Goal: Communication & Community: Ask a question

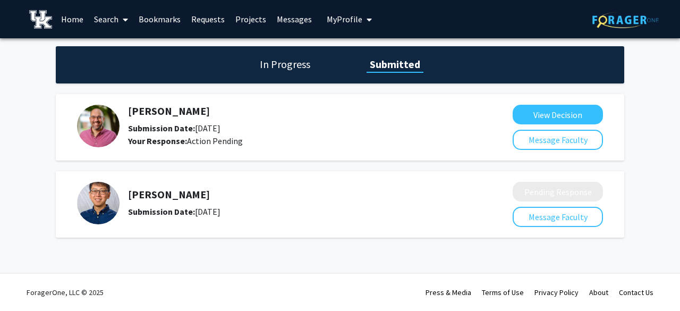
click at [280, 60] on h1 "In Progress" at bounding box center [285, 64] width 57 height 15
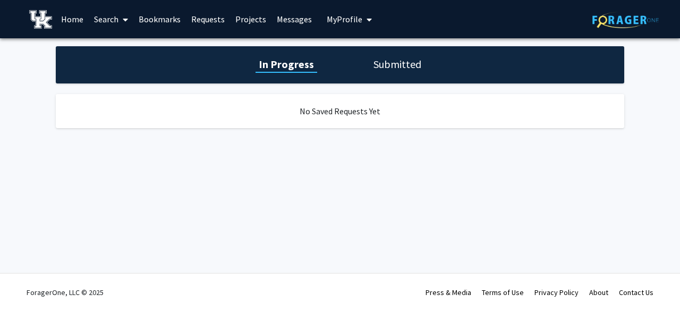
click at [405, 70] on h1 "Submitted" at bounding box center [397, 64] width 54 height 15
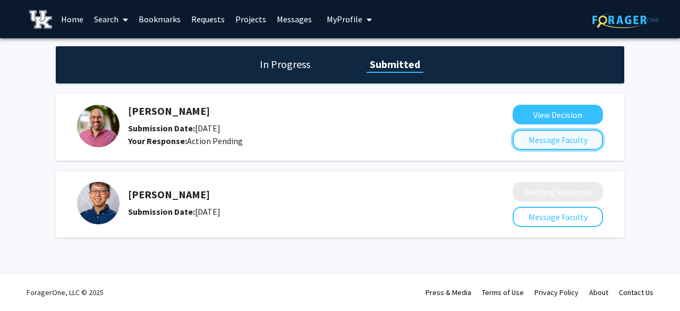
click at [549, 145] on button "Message Faculty" at bounding box center [558, 140] width 90 height 20
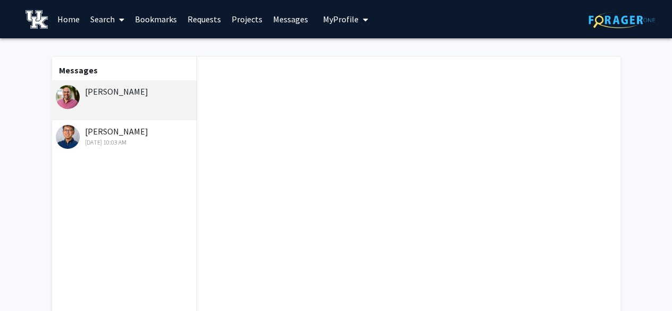
click at [135, 96] on div "[PERSON_NAME]" at bounding box center [125, 91] width 139 height 13
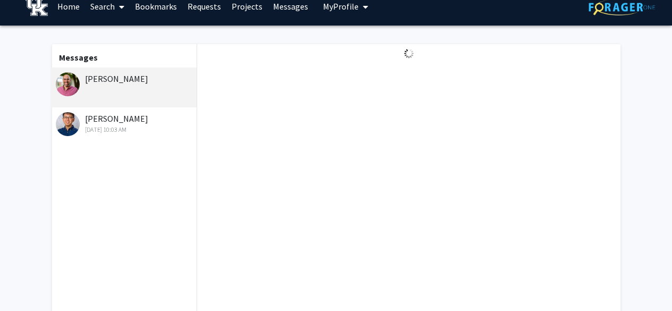
scroll to position [7, 0]
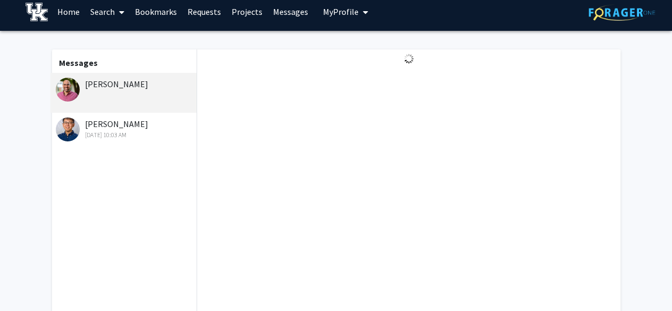
click at [131, 116] on div "[PERSON_NAME] [DATE] 10:03 AM" at bounding box center [123, 133] width 147 height 40
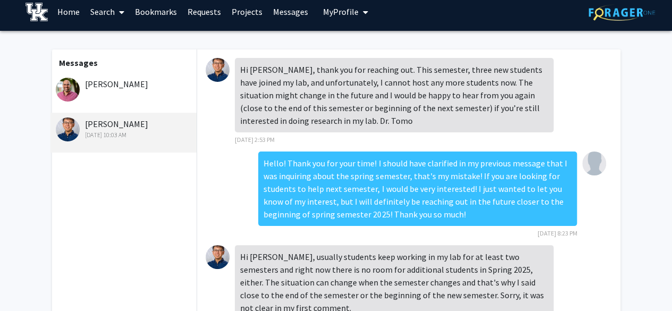
scroll to position [18, 0]
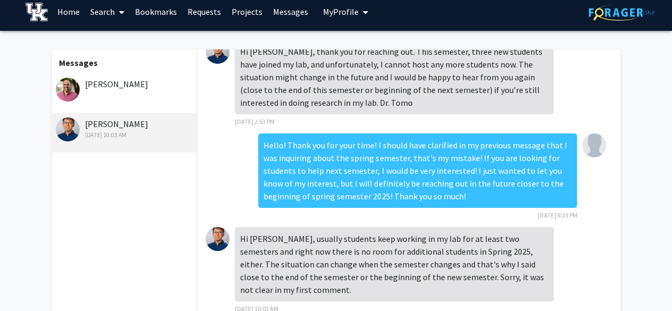
click at [148, 93] on div "[PERSON_NAME]" at bounding box center [123, 93] width 147 height 40
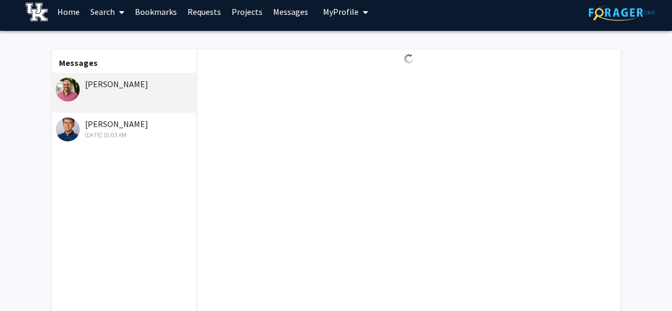
click at [200, 17] on link "Requests" at bounding box center [204, 11] width 44 height 37
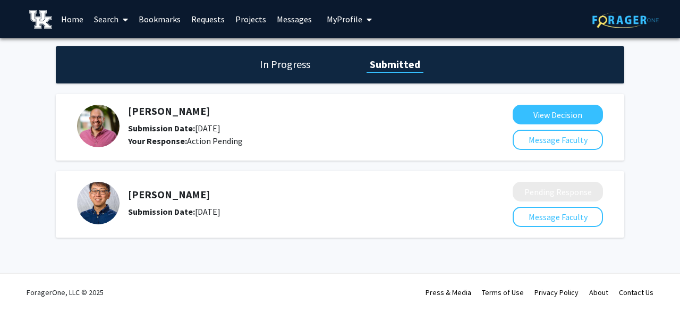
click at [111, 127] on img at bounding box center [98, 126] width 42 height 42
click at [282, 22] on link "Messages" at bounding box center [294, 19] width 46 height 37
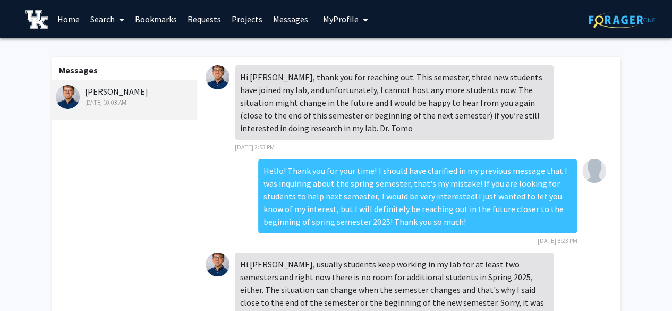
scroll to position [18, 0]
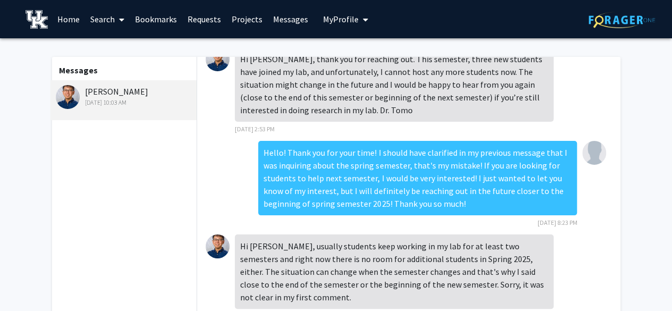
click at [236, 24] on link "Projects" at bounding box center [246, 19] width 41 height 37
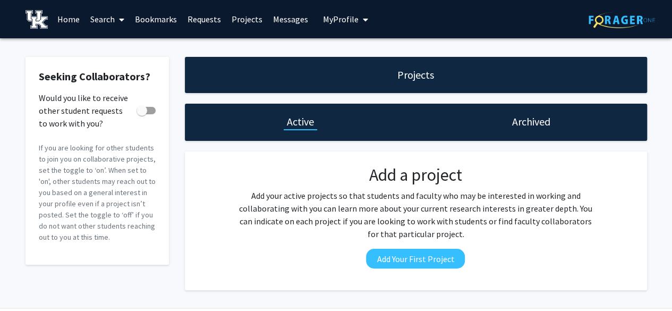
drag, startPoint x: 495, startPoint y: 127, endPoint x: 526, endPoint y: 117, distance: 32.3
click at [526, 117] on div "Archived" at bounding box center [531, 122] width 231 height 37
click at [526, 117] on h1 "Archived" at bounding box center [531, 121] width 38 height 15
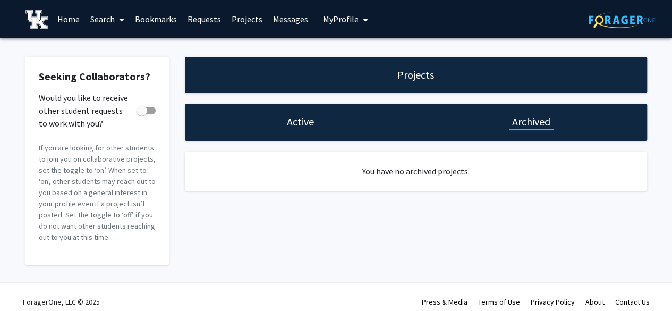
click at [176, 29] on link "Bookmarks" at bounding box center [156, 19] width 53 height 37
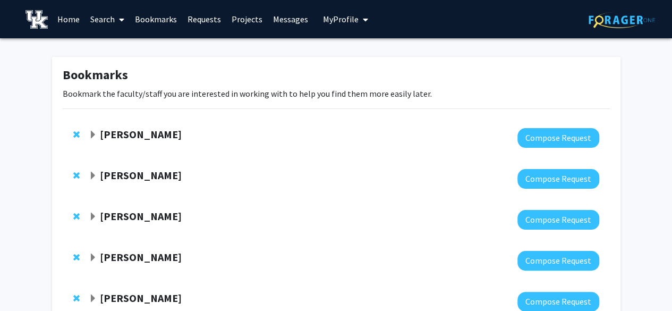
click at [159, 140] on strong "[PERSON_NAME]" at bounding box center [141, 133] width 82 height 13
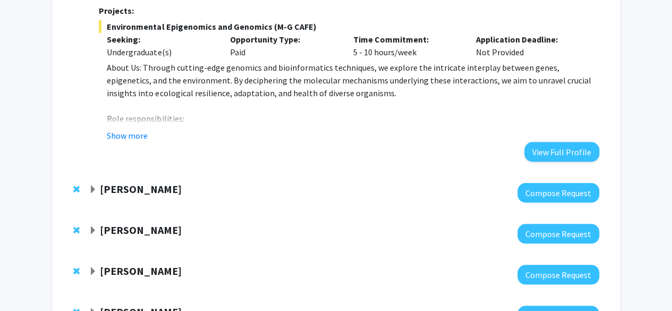
scroll to position [334, 0]
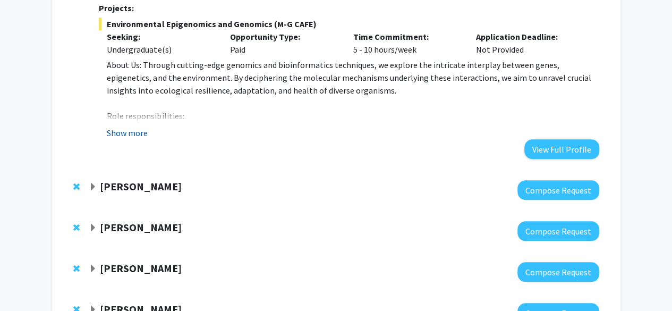
click at [125, 126] on button "Show more" at bounding box center [127, 132] width 41 height 13
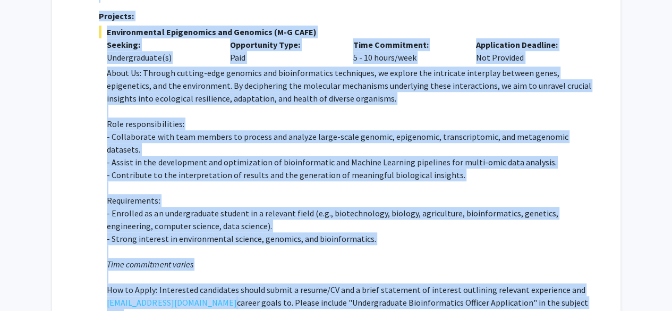
scroll to position [430, 0]
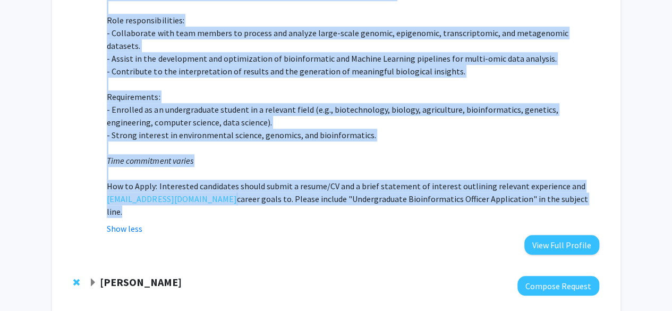
drag, startPoint x: 95, startPoint y: 41, endPoint x: 526, endPoint y: 177, distance: 452.3
copy div "Department: Horticulture [PERSON_NAME] is an associate professor in the [GEOGRA…"
click at [375, 52] on p "- Assist in the development and optimization of bioinformatic and Machine Learn…" at bounding box center [353, 58] width 492 height 13
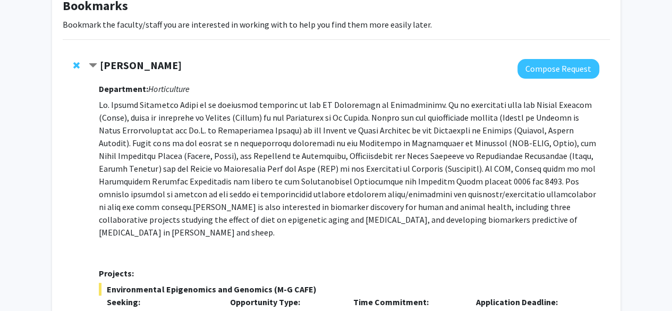
scroll to position [69, 0]
click at [544, 69] on button "Compose Request" at bounding box center [558, 69] width 82 height 20
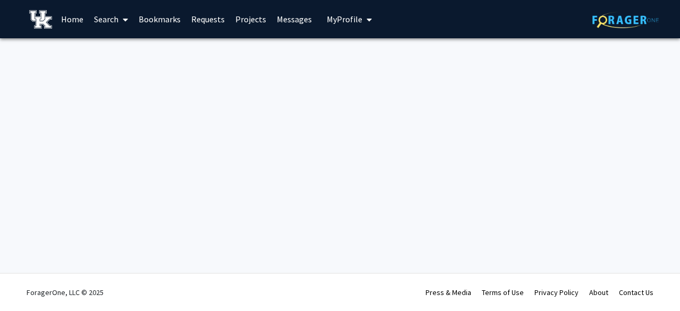
click at [544, 69] on div at bounding box center [340, 54] width 680 height 32
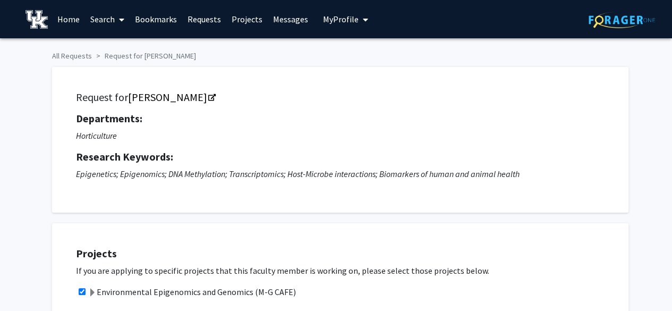
click at [437, 152] on h5 "Research Keywords:" at bounding box center [340, 156] width 529 height 13
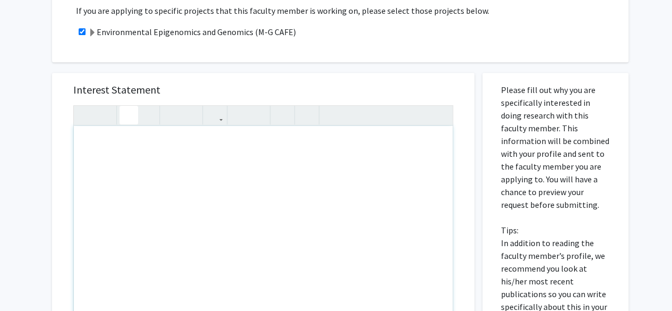
scroll to position [258, 0]
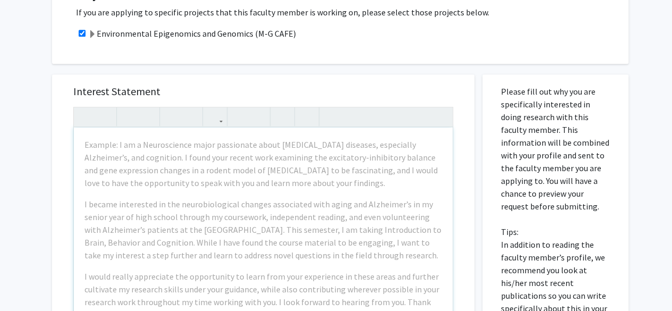
click at [524, 178] on p "Please fill out why you are specifically interested in doing research with this…" at bounding box center [555, 244] width 109 height 319
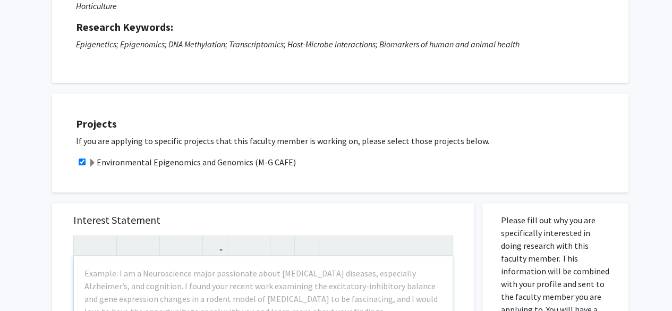
scroll to position [67, 0]
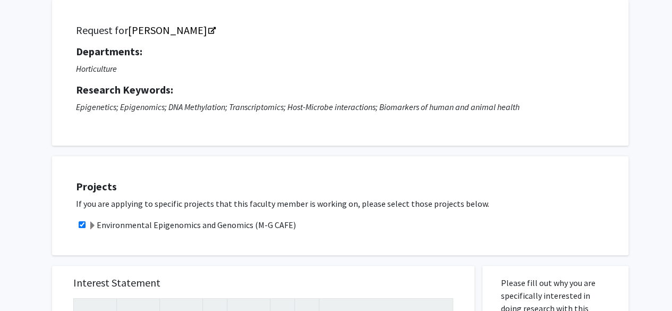
click at [229, 230] on label "Environmental Epigenomics and Genomics (M-G CAFE)" at bounding box center [192, 224] width 208 height 13
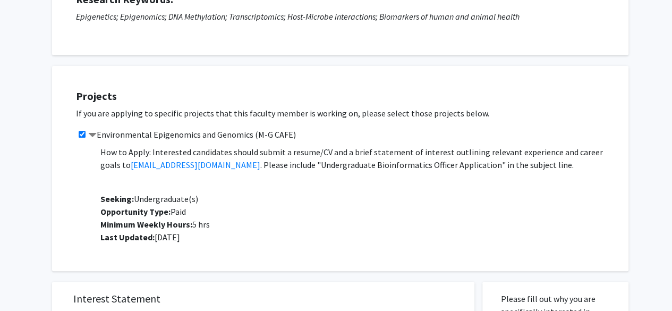
scroll to position [327, 0]
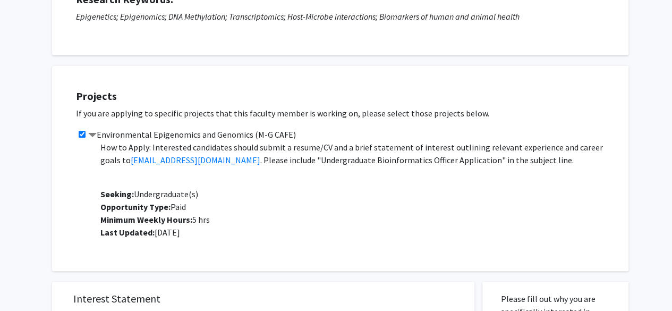
click at [93, 131] on span at bounding box center [92, 135] width 8 height 8
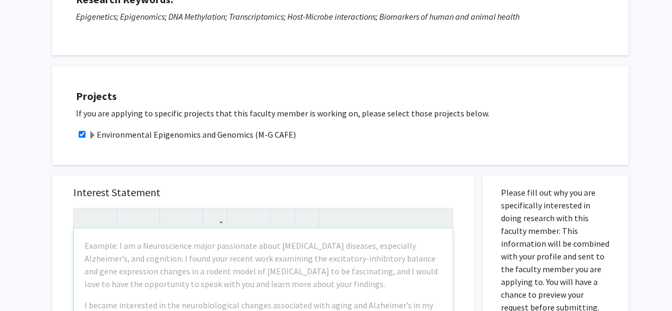
scroll to position [257, 0]
